Goal: Entertainment & Leisure: Browse casually

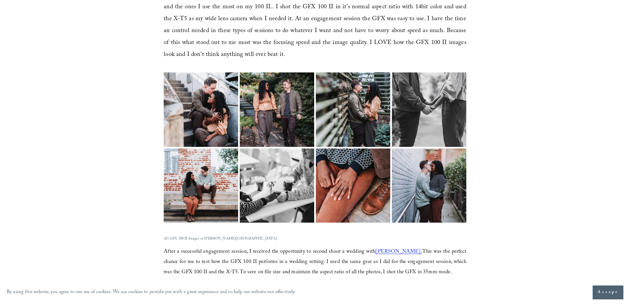
scroll to position [695, 0]
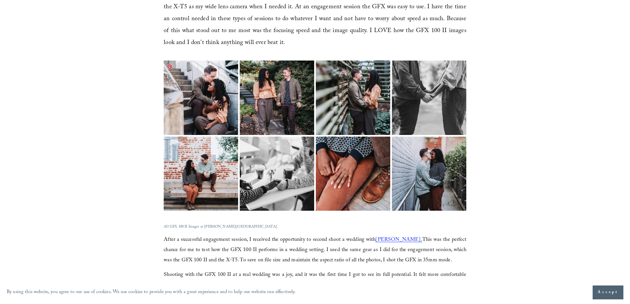
click at [197, 108] on img at bounding box center [200, 98] width 111 height 74
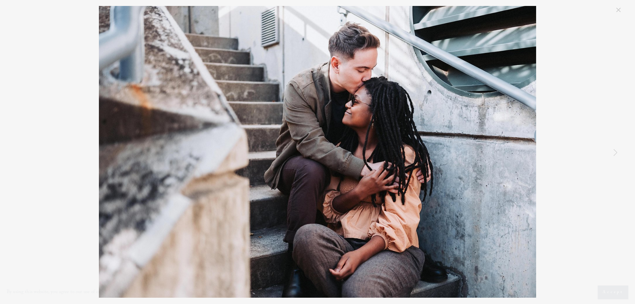
click at [615, 151] on link "Next Item" at bounding box center [615, 152] width 15 height 15
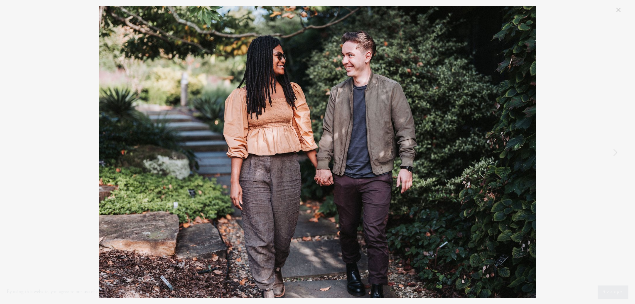
click at [615, 151] on link "Next Item" at bounding box center [615, 152] width 15 height 15
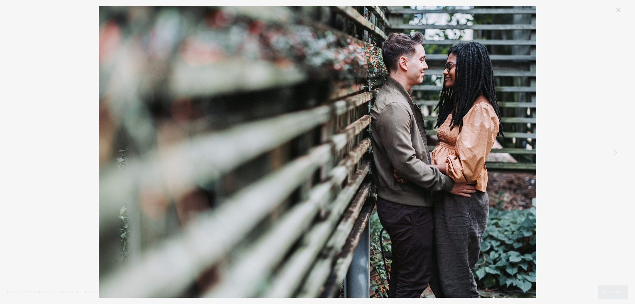
click at [615, 151] on link "Next Item" at bounding box center [615, 152] width 15 height 15
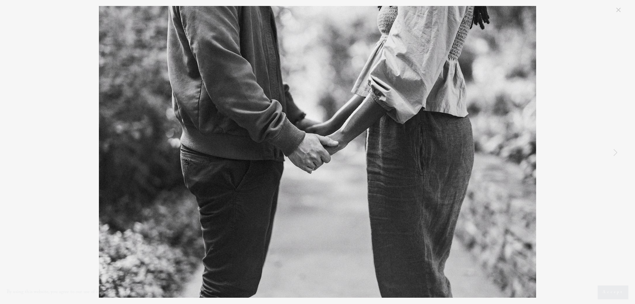
click at [615, 151] on link "Next Item" at bounding box center [615, 152] width 15 height 15
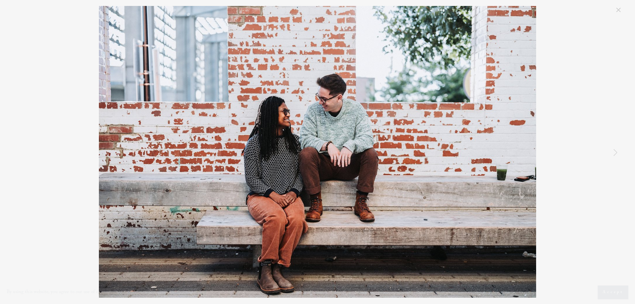
click at [615, 151] on link "Next Item" at bounding box center [615, 152] width 15 height 15
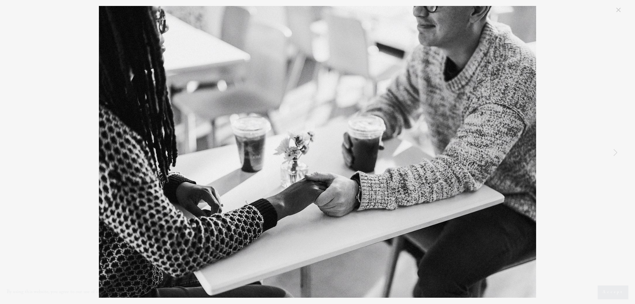
click at [615, 151] on link "Next Item" at bounding box center [615, 152] width 15 height 15
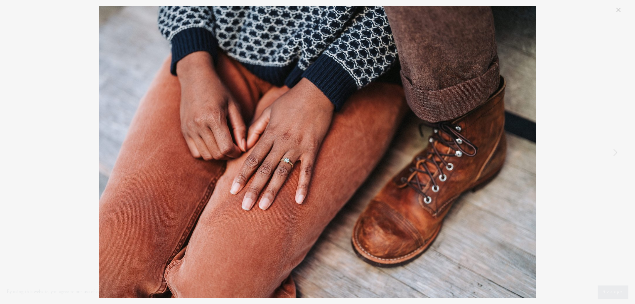
click at [615, 151] on link "Next Item" at bounding box center [615, 152] width 15 height 15
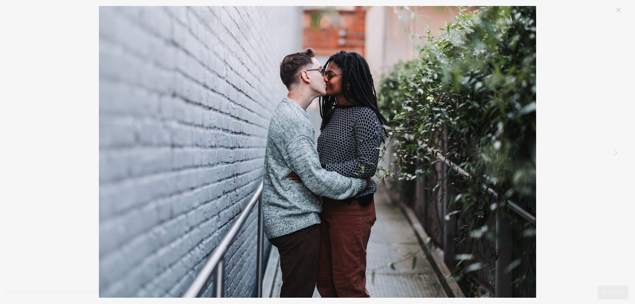
click at [615, 151] on link "Next Item" at bounding box center [615, 152] width 15 height 15
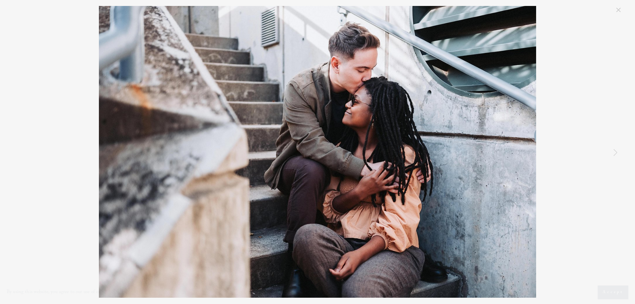
click at [615, 151] on link "Next Item" at bounding box center [615, 152] width 15 height 15
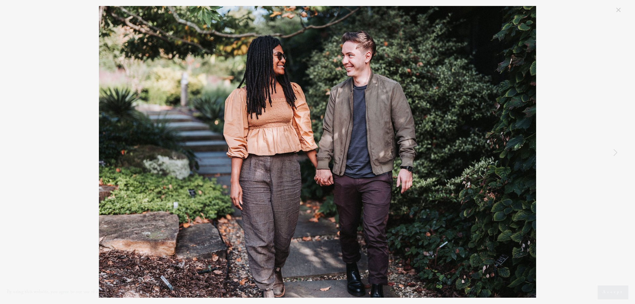
click at [615, 151] on link "Next Item" at bounding box center [615, 152] width 15 height 15
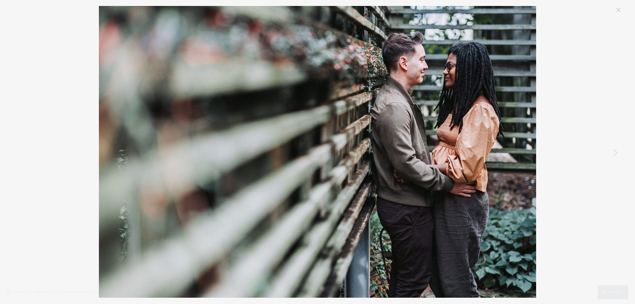
drag, startPoint x: 616, startPoint y: 11, endPoint x: 600, endPoint y: 83, distance: 74.2
click at [616, 11] on link "Close" at bounding box center [619, 10] width 8 height 8
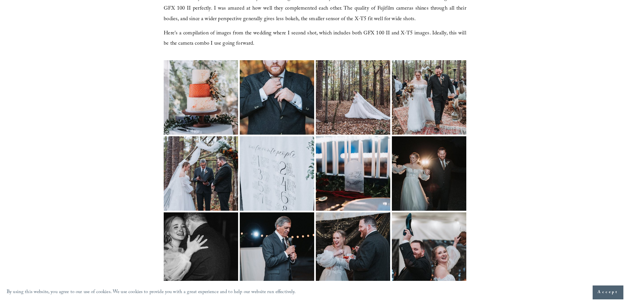
scroll to position [992, 0]
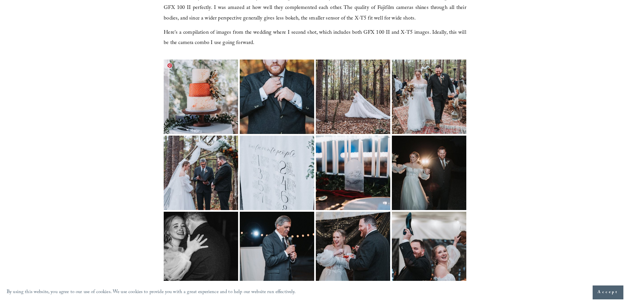
click at [210, 82] on img at bounding box center [200, 97] width 111 height 74
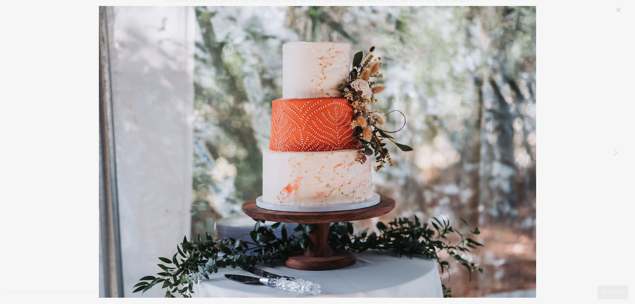
click at [616, 154] on link "Next Item" at bounding box center [615, 152] width 15 height 15
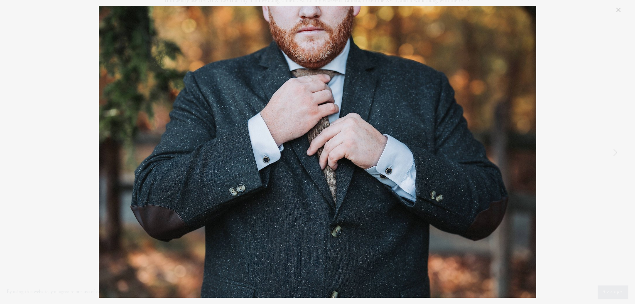
click at [616, 154] on link "Next Item" at bounding box center [615, 152] width 15 height 15
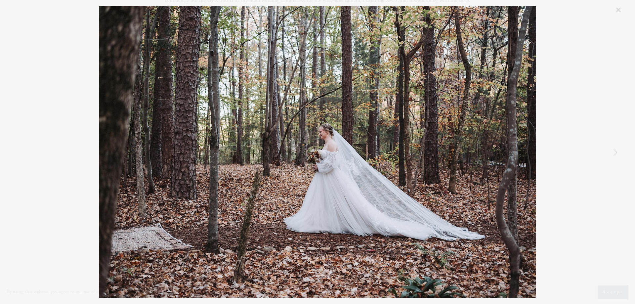
click at [616, 154] on link "Next Item" at bounding box center [615, 152] width 15 height 15
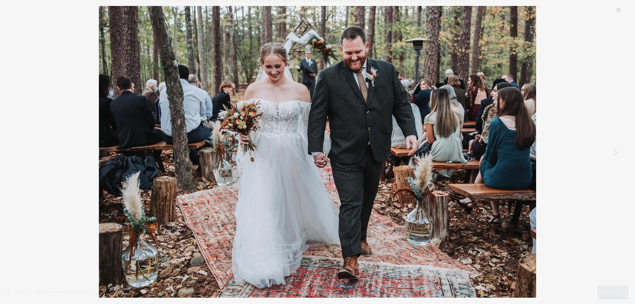
click at [616, 154] on link "Next Item" at bounding box center [615, 152] width 15 height 15
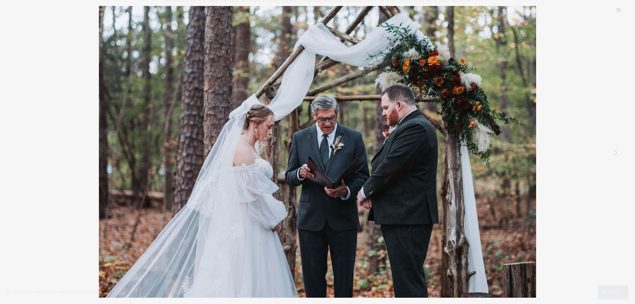
click at [616, 154] on link "Next Item" at bounding box center [615, 152] width 15 height 15
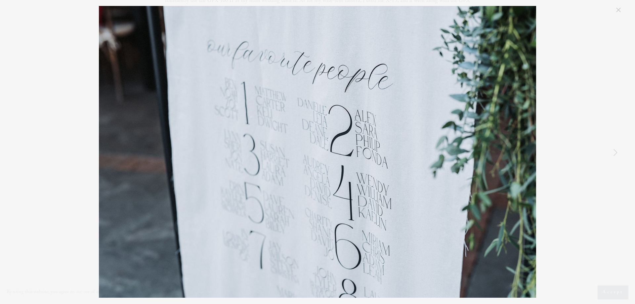
click at [616, 154] on link "Next Item" at bounding box center [615, 152] width 15 height 15
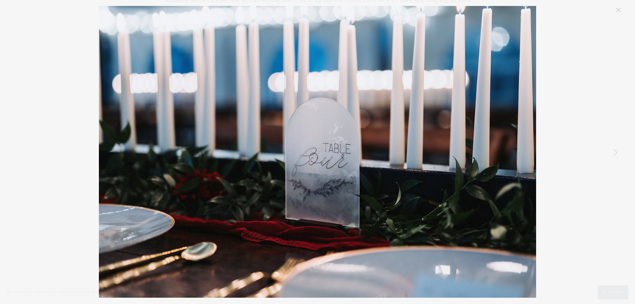
click at [616, 154] on link "Next Item" at bounding box center [615, 152] width 15 height 15
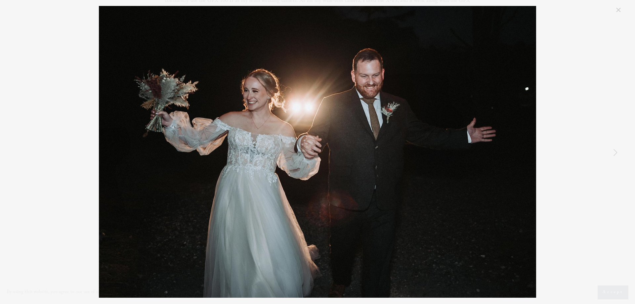
click at [616, 154] on link "Next Item" at bounding box center [615, 152] width 15 height 15
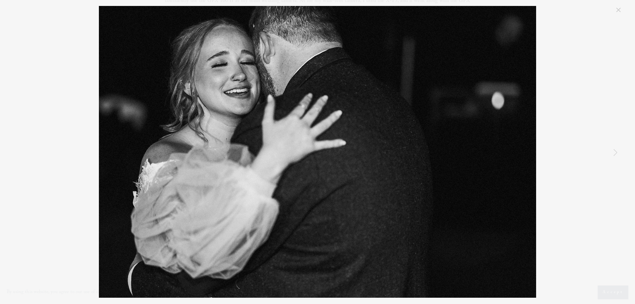
click at [616, 154] on link "Next Item" at bounding box center [615, 152] width 15 height 15
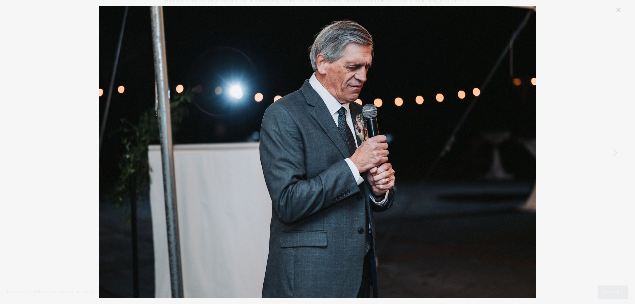
click at [616, 154] on link "Next Item" at bounding box center [615, 152] width 15 height 15
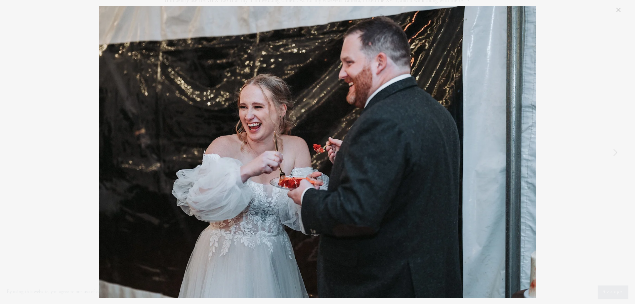
click at [616, 154] on link "Next Item" at bounding box center [615, 152] width 15 height 15
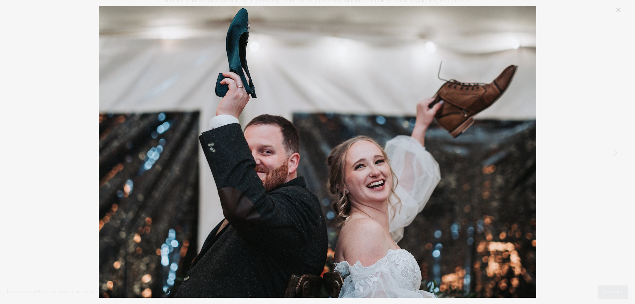
click at [616, 154] on link "Next Item" at bounding box center [615, 152] width 15 height 15
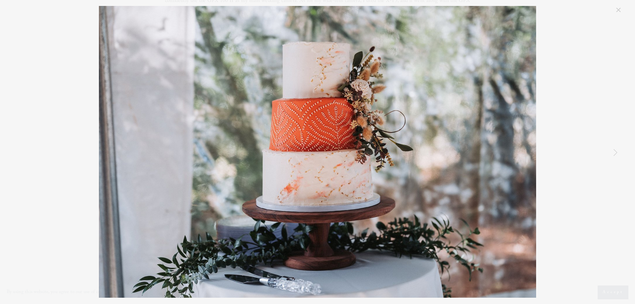
click at [616, 154] on link "Next Item" at bounding box center [615, 152] width 15 height 15
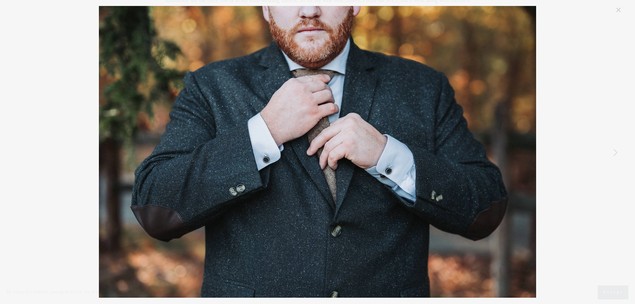
click at [616, 154] on link "Next Item" at bounding box center [615, 152] width 15 height 15
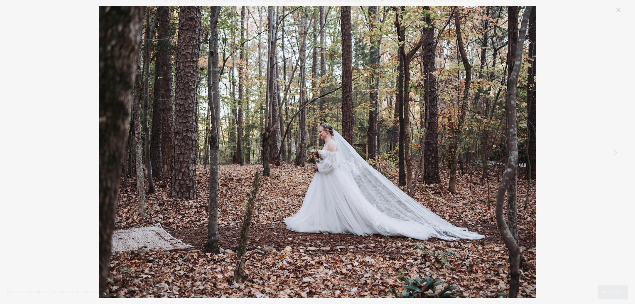
click at [619, 13] on link "Close" at bounding box center [619, 10] width 8 height 8
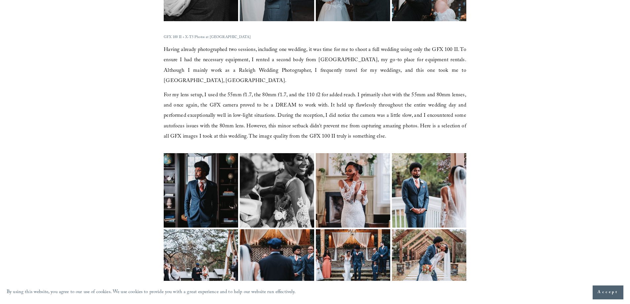
scroll to position [1257, 0]
click at [203, 173] on img at bounding box center [200, 190] width 99 height 74
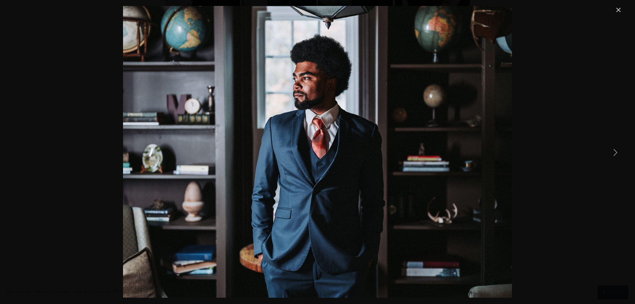
click at [615, 152] on link "Next Item" at bounding box center [615, 152] width 15 height 15
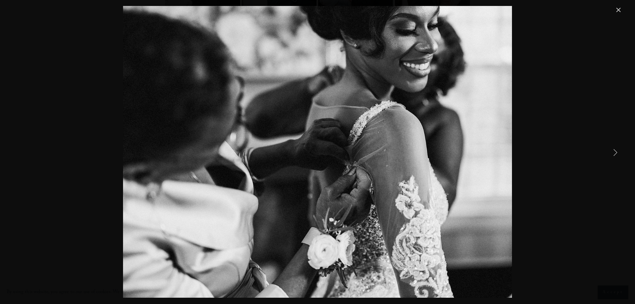
click at [615, 152] on link "Next Item" at bounding box center [615, 152] width 15 height 15
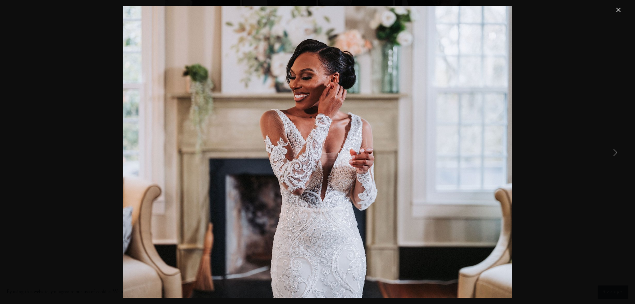
click at [615, 152] on link "Next Item" at bounding box center [615, 152] width 15 height 15
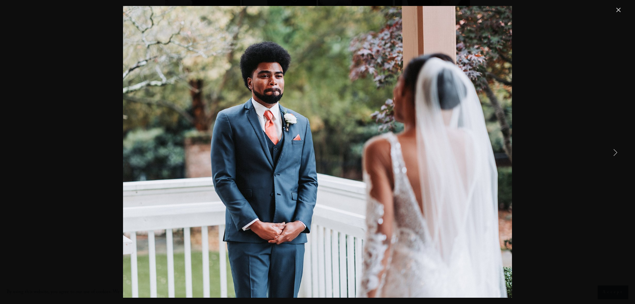
click at [615, 152] on link "Next Item" at bounding box center [615, 152] width 15 height 15
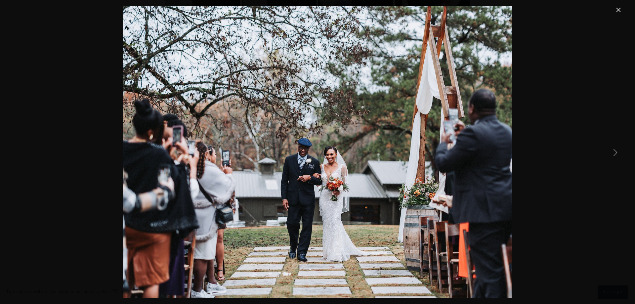
click at [615, 152] on link "Next Item" at bounding box center [615, 152] width 15 height 15
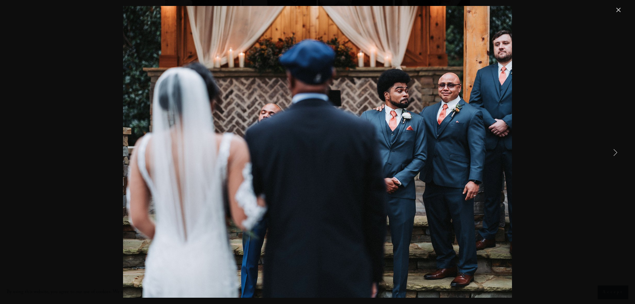
click at [615, 152] on link "Next Item" at bounding box center [615, 152] width 15 height 15
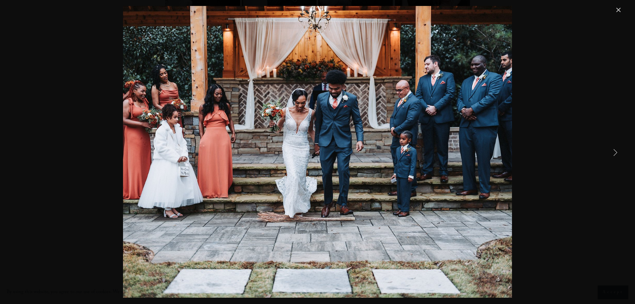
click at [615, 152] on link "Next Item" at bounding box center [615, 152] width 15 height 15
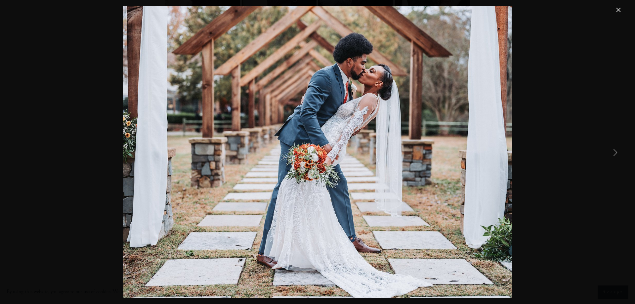
click at [615, 152] on link "Next Item" at bounding box center [615, 152] width 15 height 15
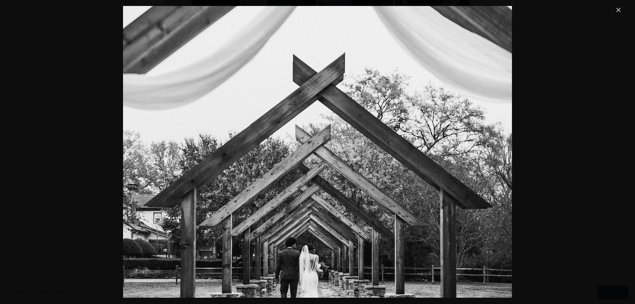
click at [614, 153] on link "Next Item" at bounding box center [615, 152] width 15 height 15
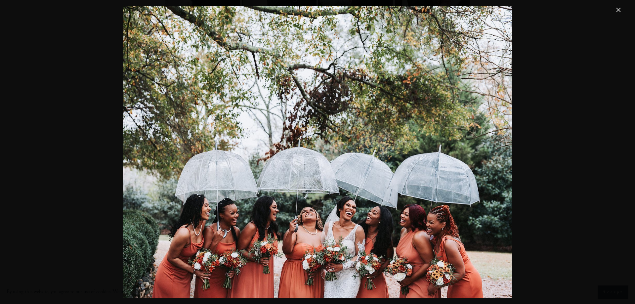
click at [614, 153] on link "Next Item" at bounding box center [615, 152] width 15 height 15
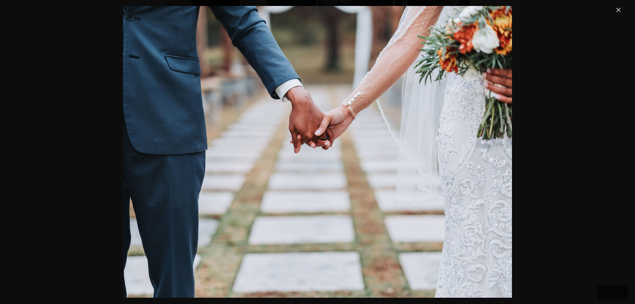
click at [614, 153] on link "Next Item" at bounding box center [615, 152] width 15 height 15
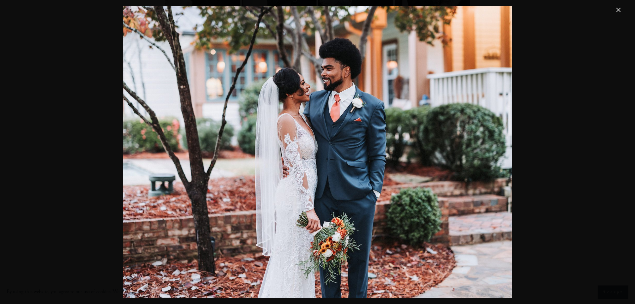
click at [614, 153] on link "Next Item" at bounding box center [615, 152] width 15 height 15
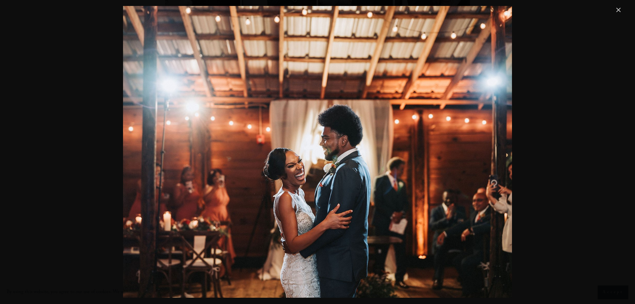
click at [614, 153] on link "Next Item" at bounding box center [615, 152] width 15 height 15
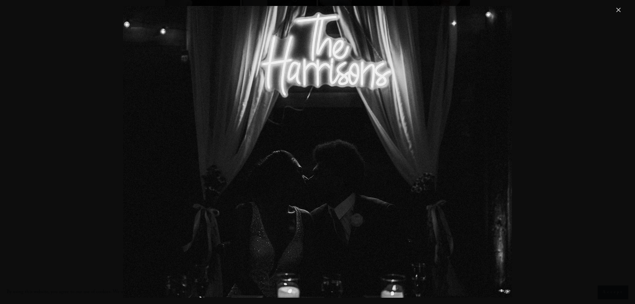
click at [614, 153] on link "Next Item" at bounding box center [615, 152] width 15 height 15
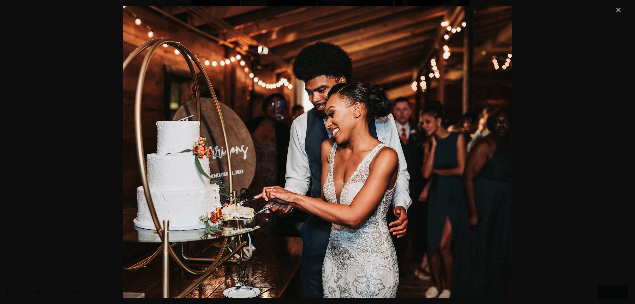
click at [614, 153] on link "Next Item" at bounding box center [615, 152] width 15 height 15
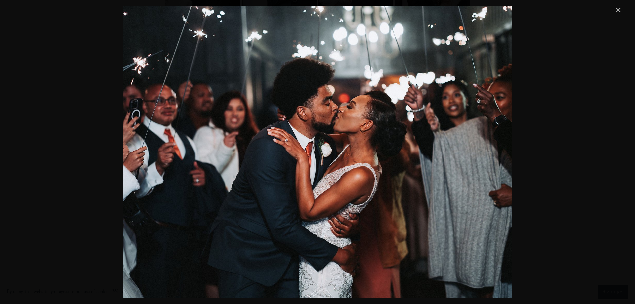
click at [614, 153] on link "Next Item" at bounding box center [615, 152] width 15 height 15
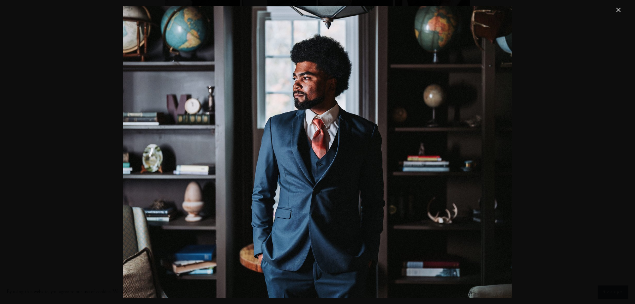
click at [614, 153] on link "Next Item" at bounding box center [615, 152] width 15 height 15
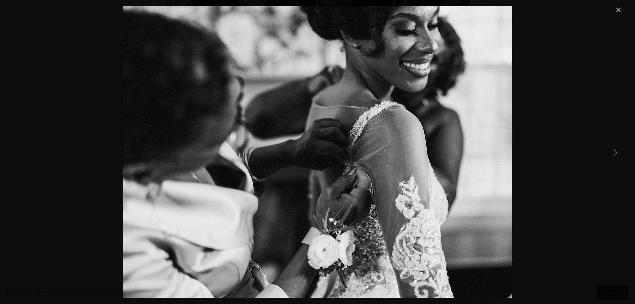
click at [618, 13] on link "Close" at bounding box center [619, 10] width 8 height 8
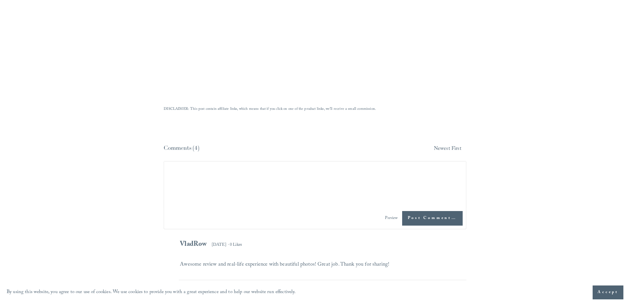
scroll to position [1952, 0]
